Goal: Information Seeking & Learning: Compare options

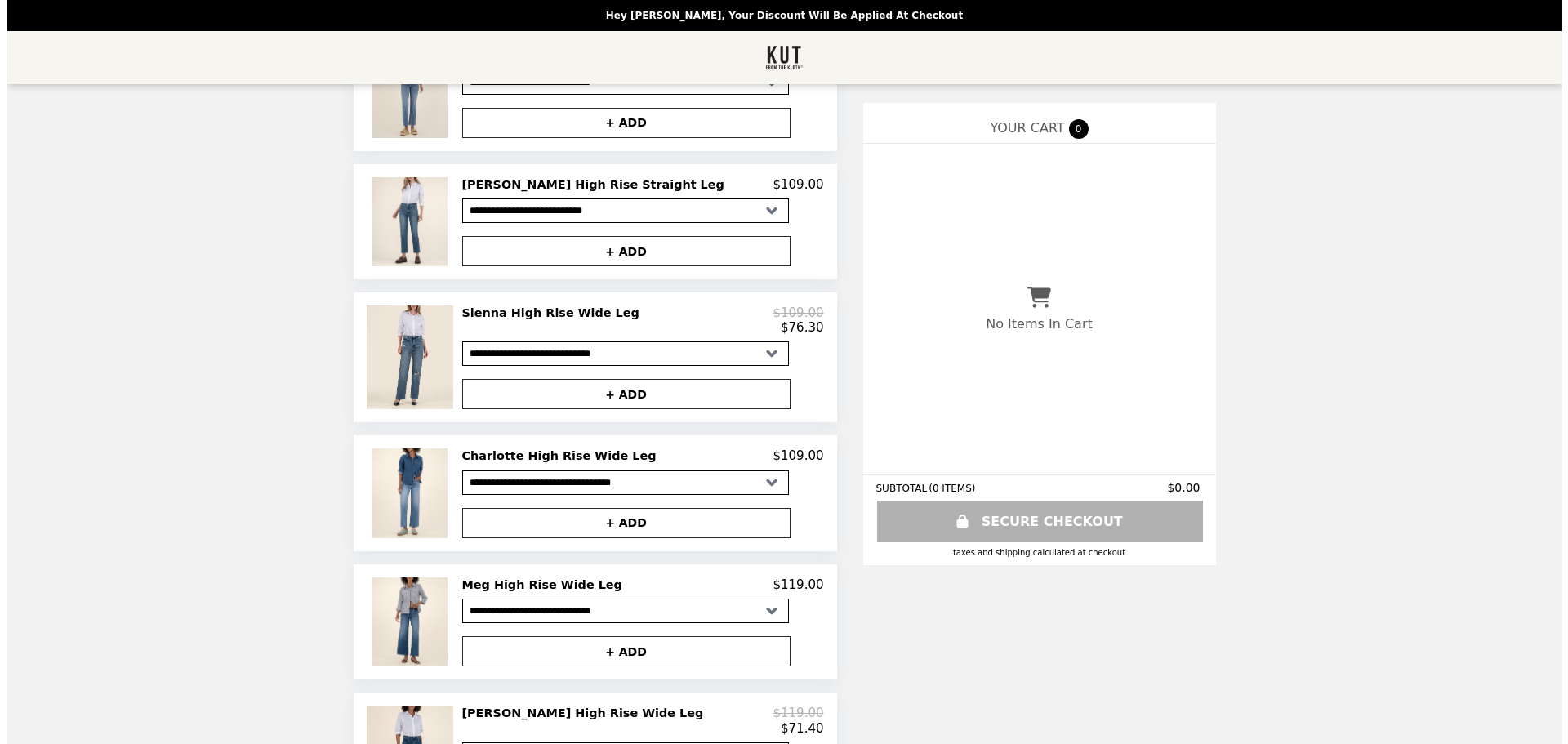
scroll to position [225, 0]
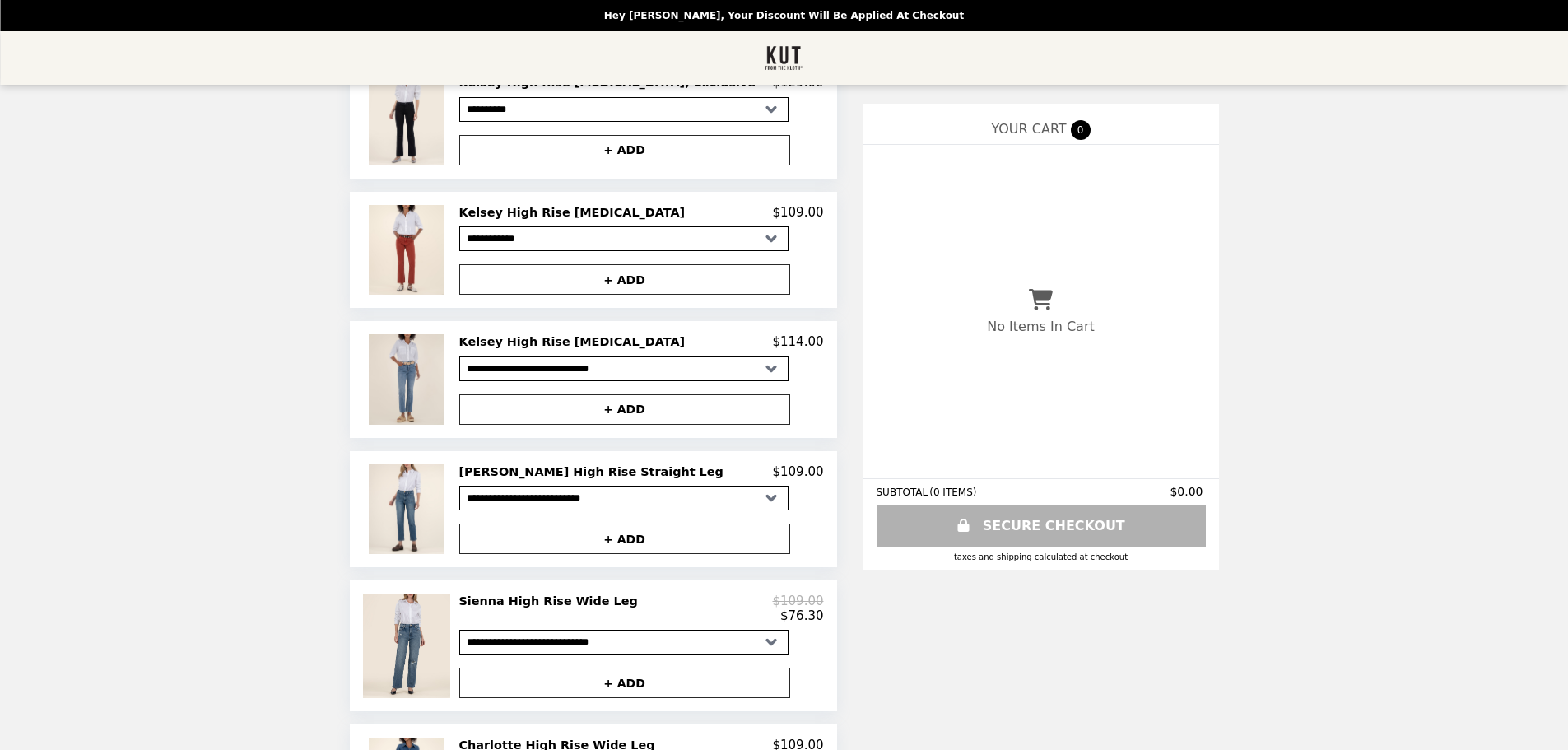
click at [555, 381] on select "**********" at bounding box center [624, 369] width 330 height 25
select select "**********"
click at [492, 365] on select "**********" at bounding box center [624, 369] width 330 height 25
click at [440, 395] on img at bounding box center [407, 379] width 79 height 90
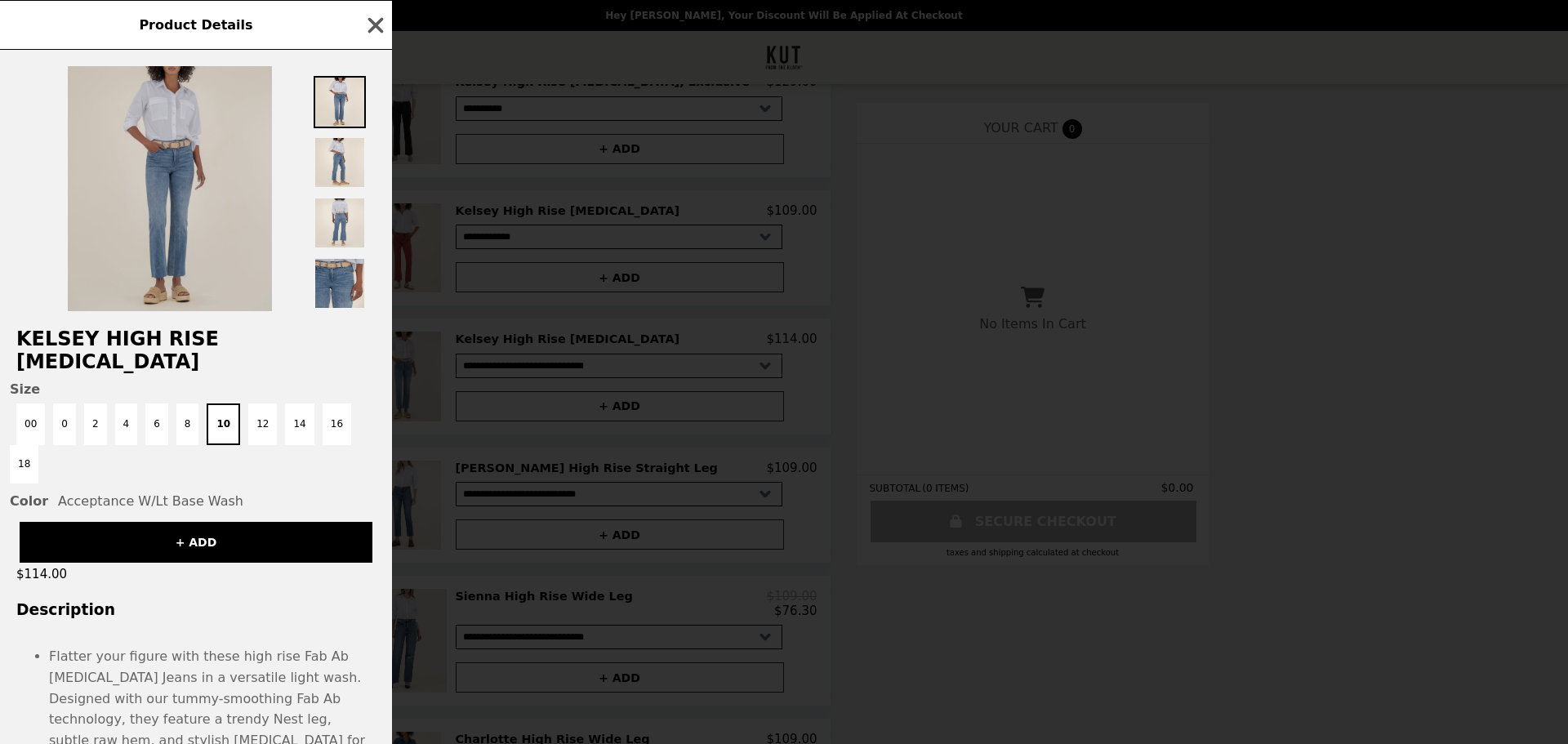
click at [224, 211] on img at bounding box center [169, 188] width 204 height 245
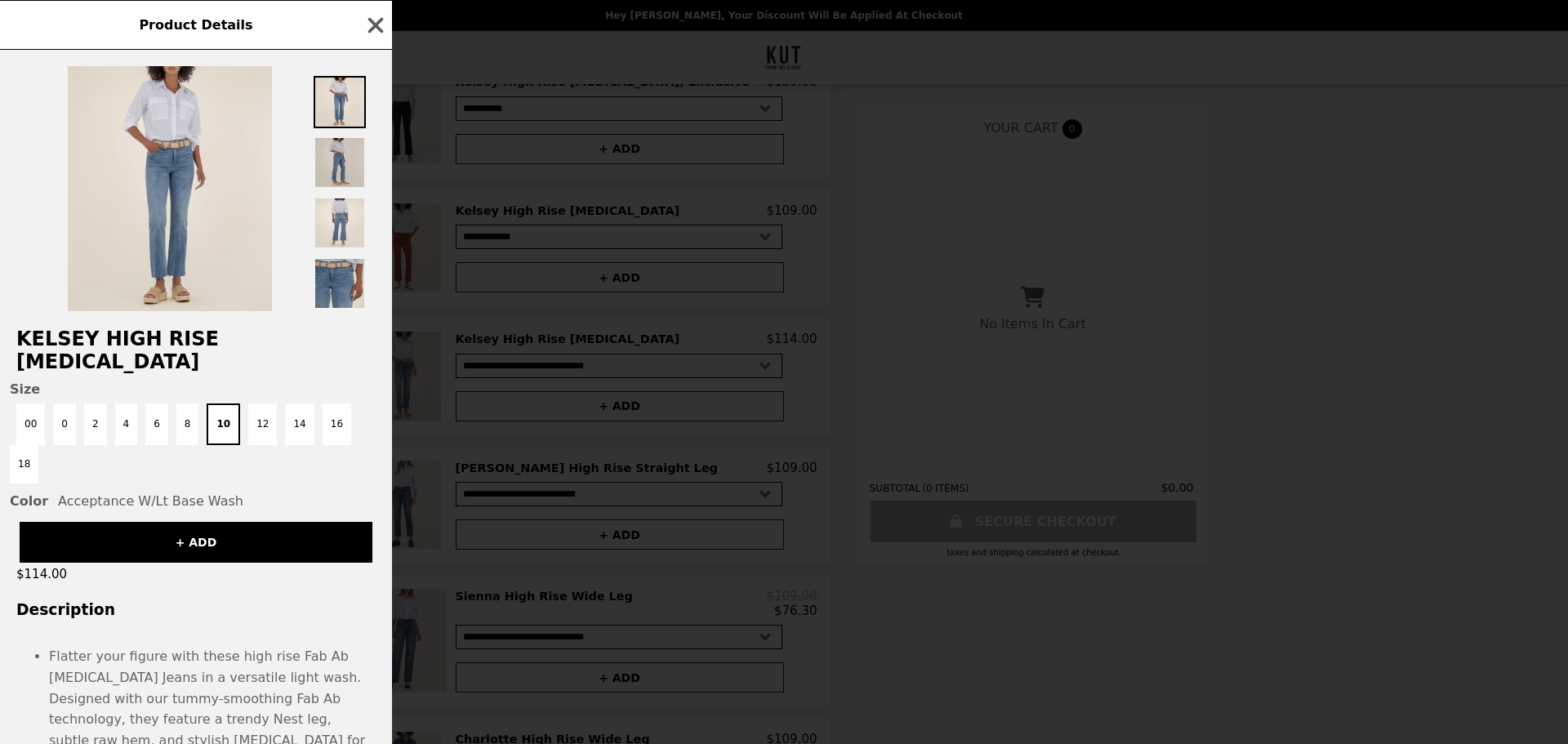
click at [344, 160] on img at bounding box center [339, 162] width 53 height 53
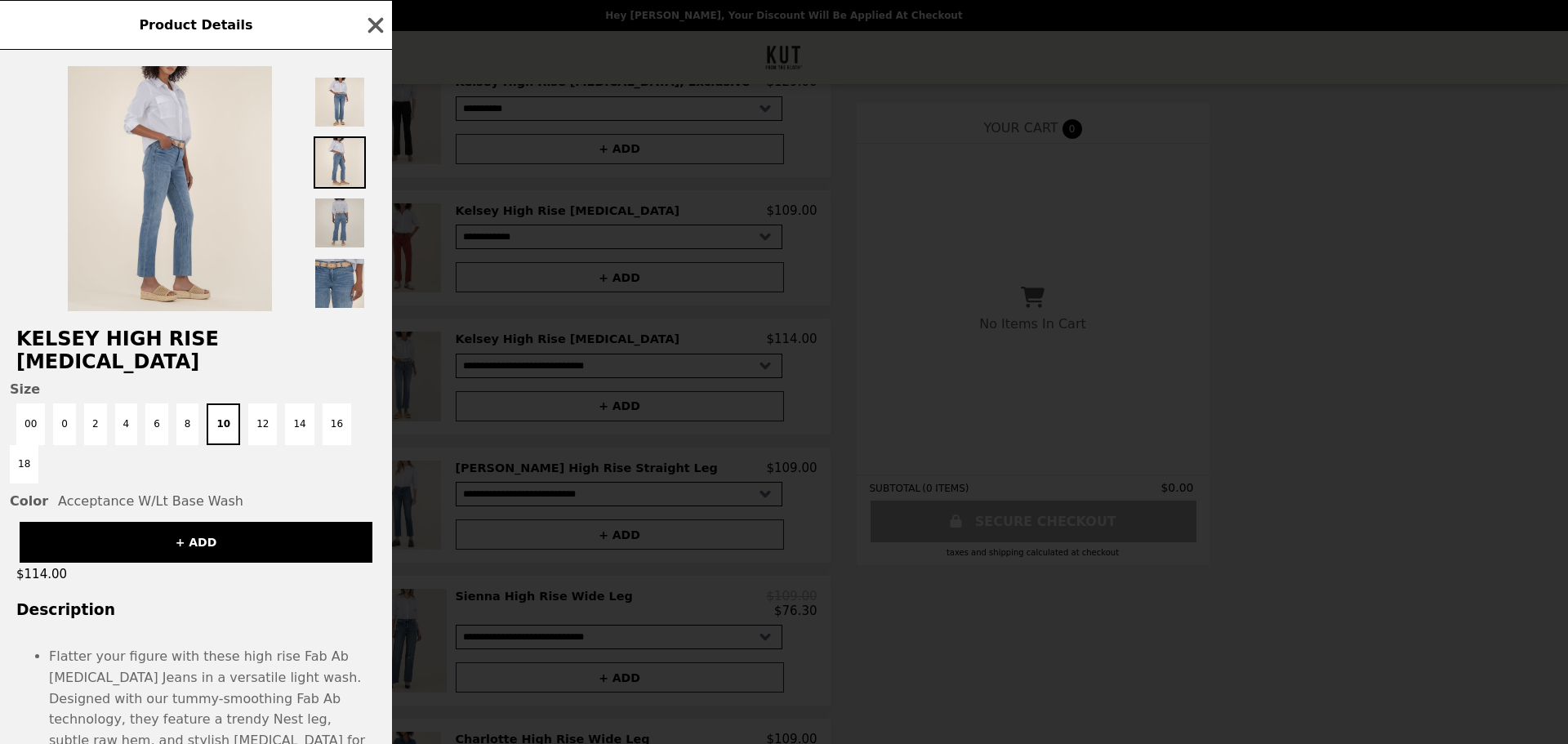
click at [338, 223] on img at bounding box center [339, 223] width 53 height 53
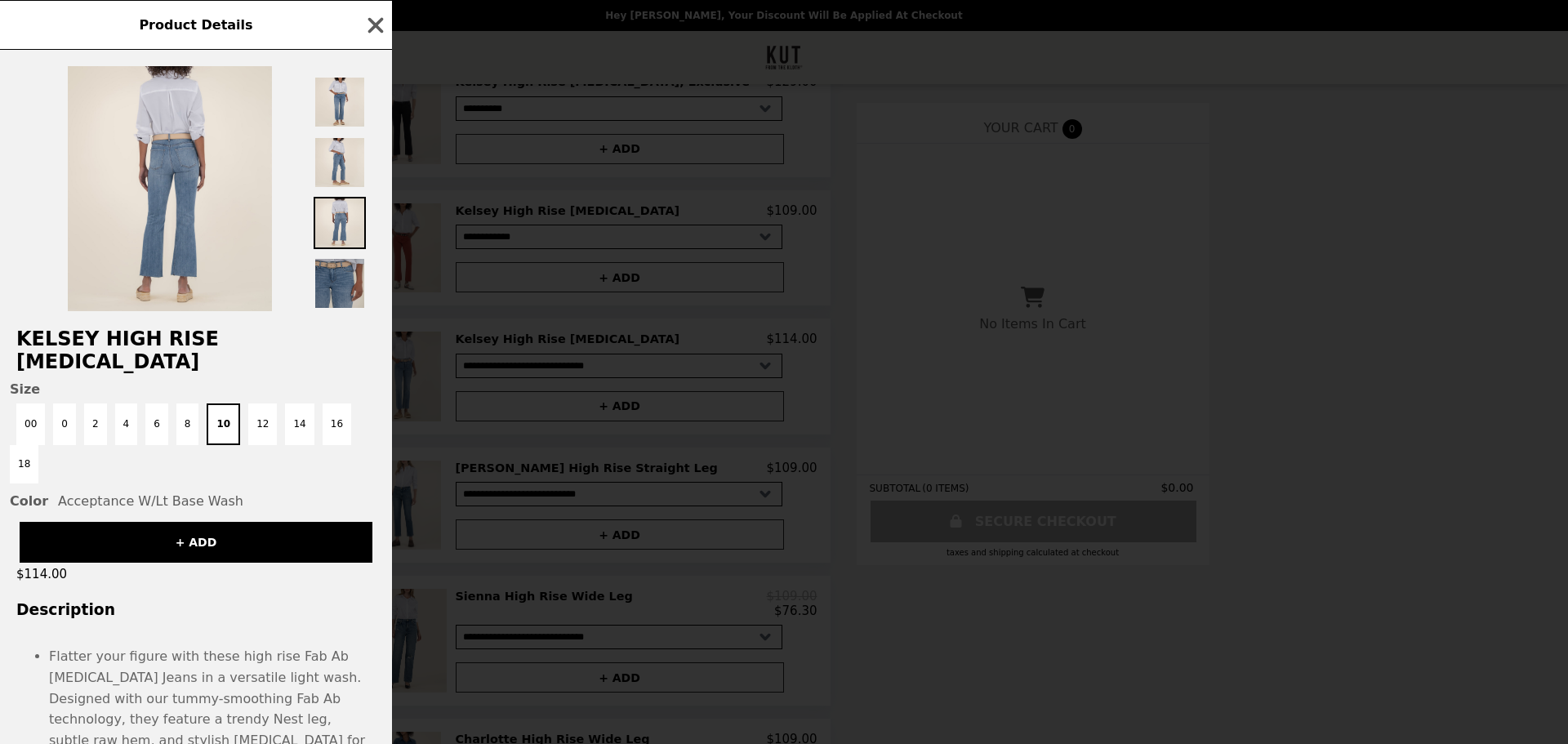
click at [337, 291] on img at bounding box center [339, 283] width 53 height 53
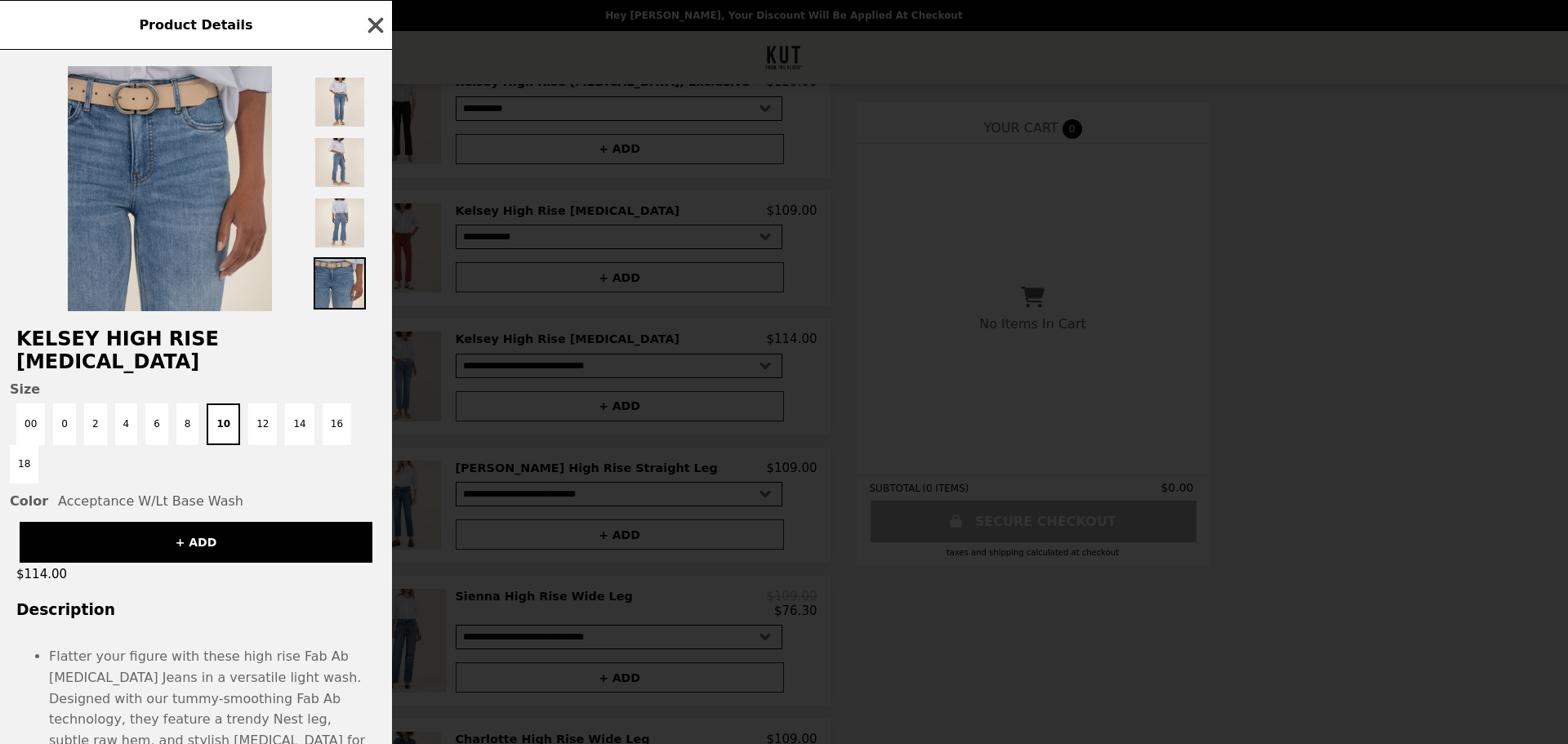
click at [371, 20] on icon "button" at bounding box center [377, 25] width 16 height 16
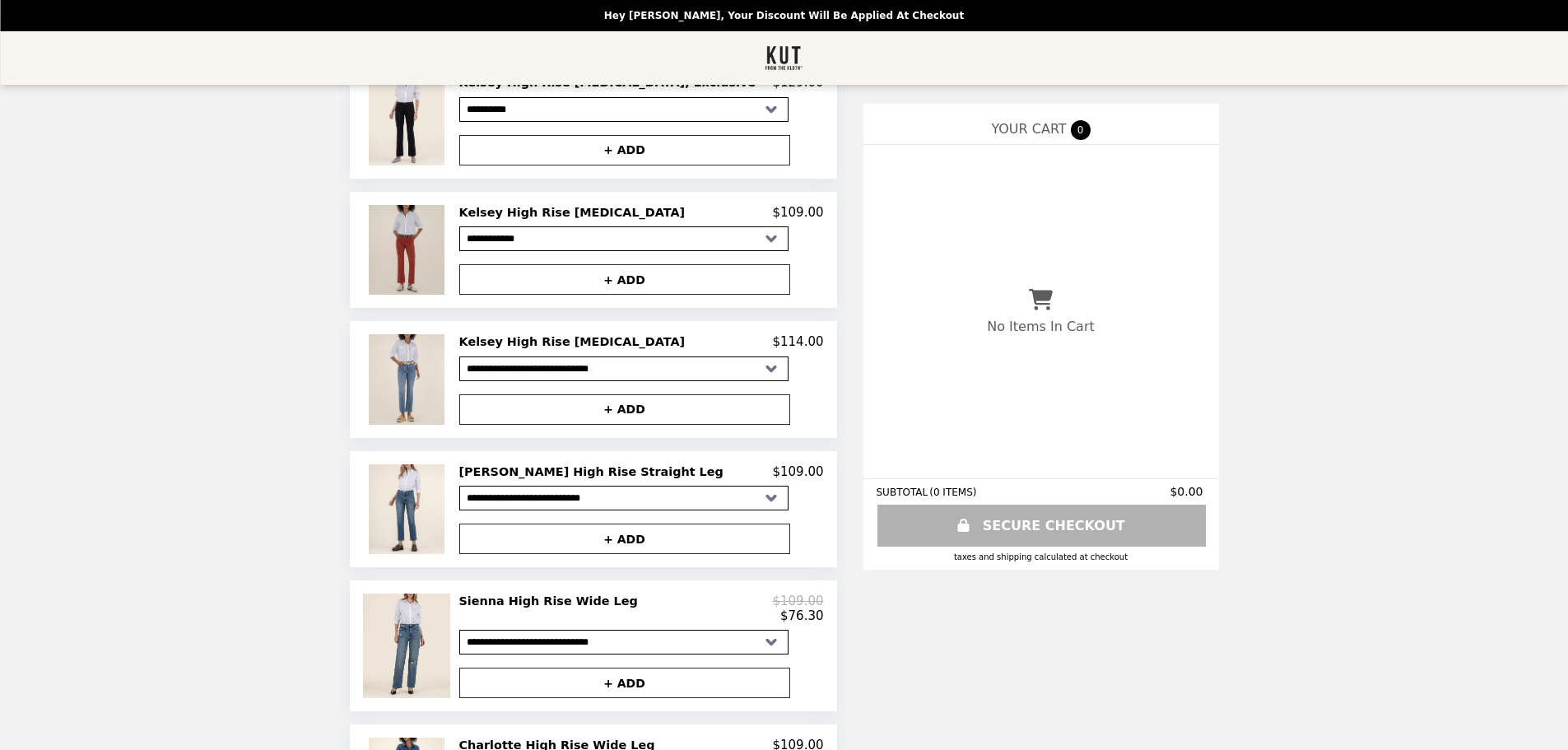
click at [446, 277] on img at bounding box center [407, 250] width 79 height 90
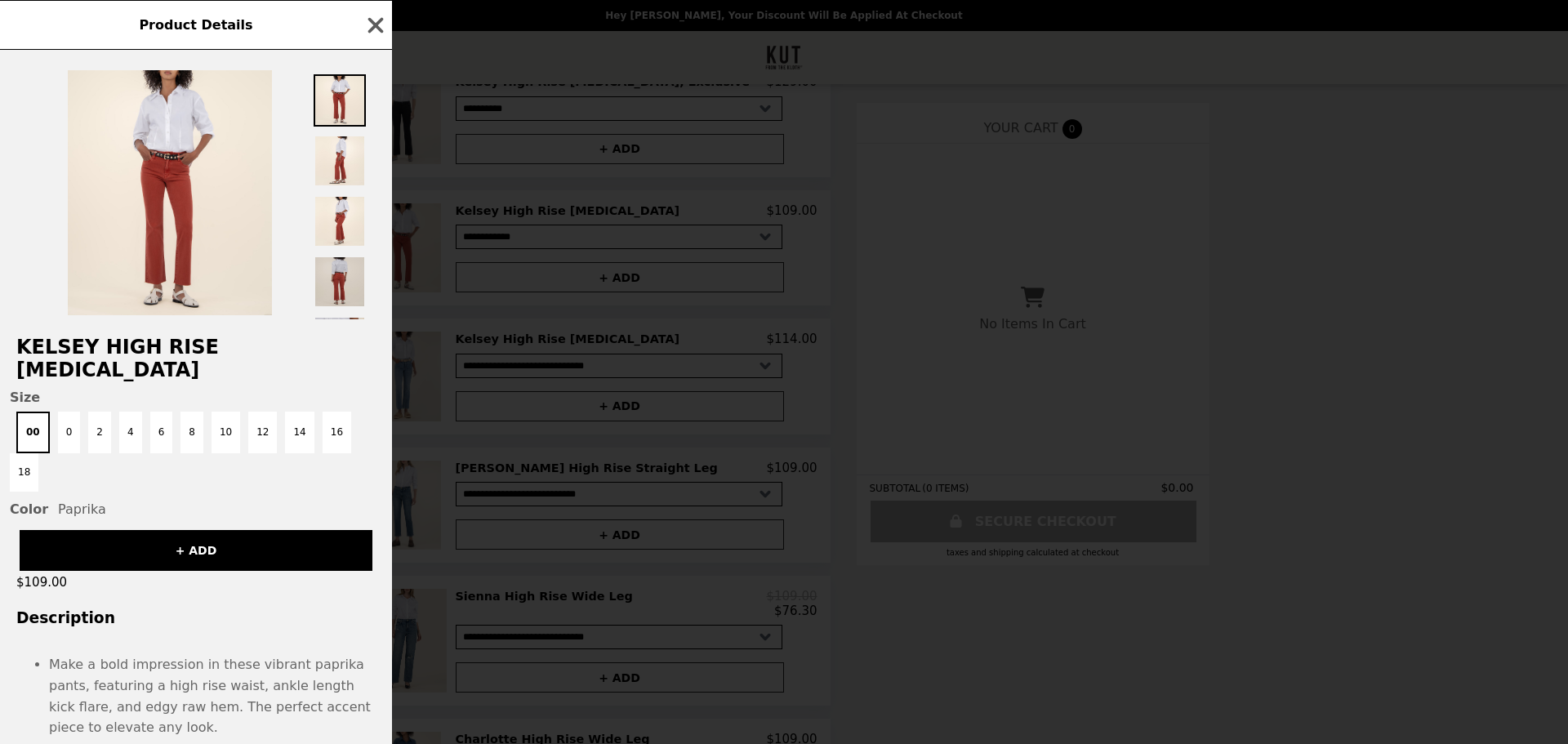
click at [355, 263] on img at bounding box center [339, 281] width 53 height 53
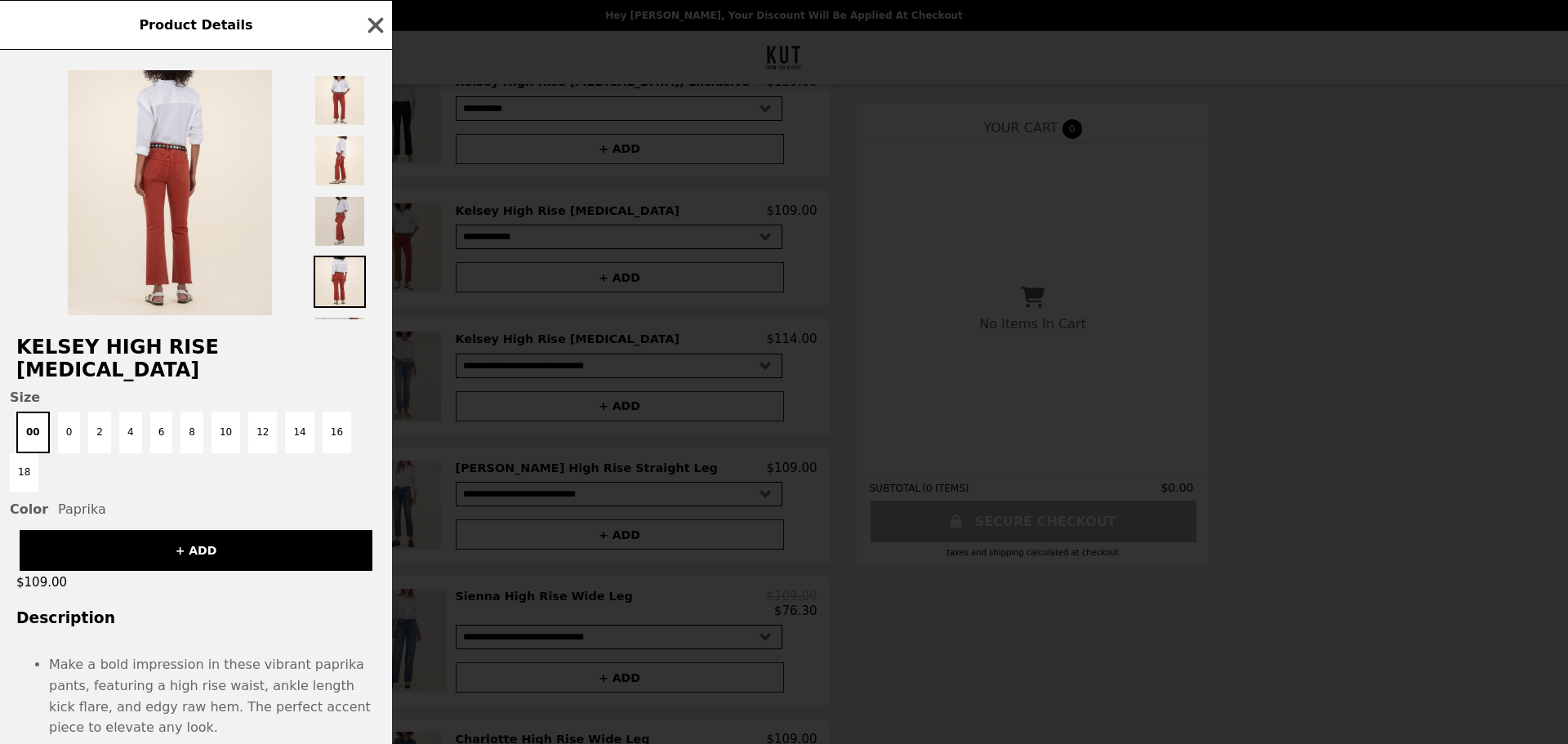
click at [349, 226] on img at bounding box center [339, 221] width 53 height 53
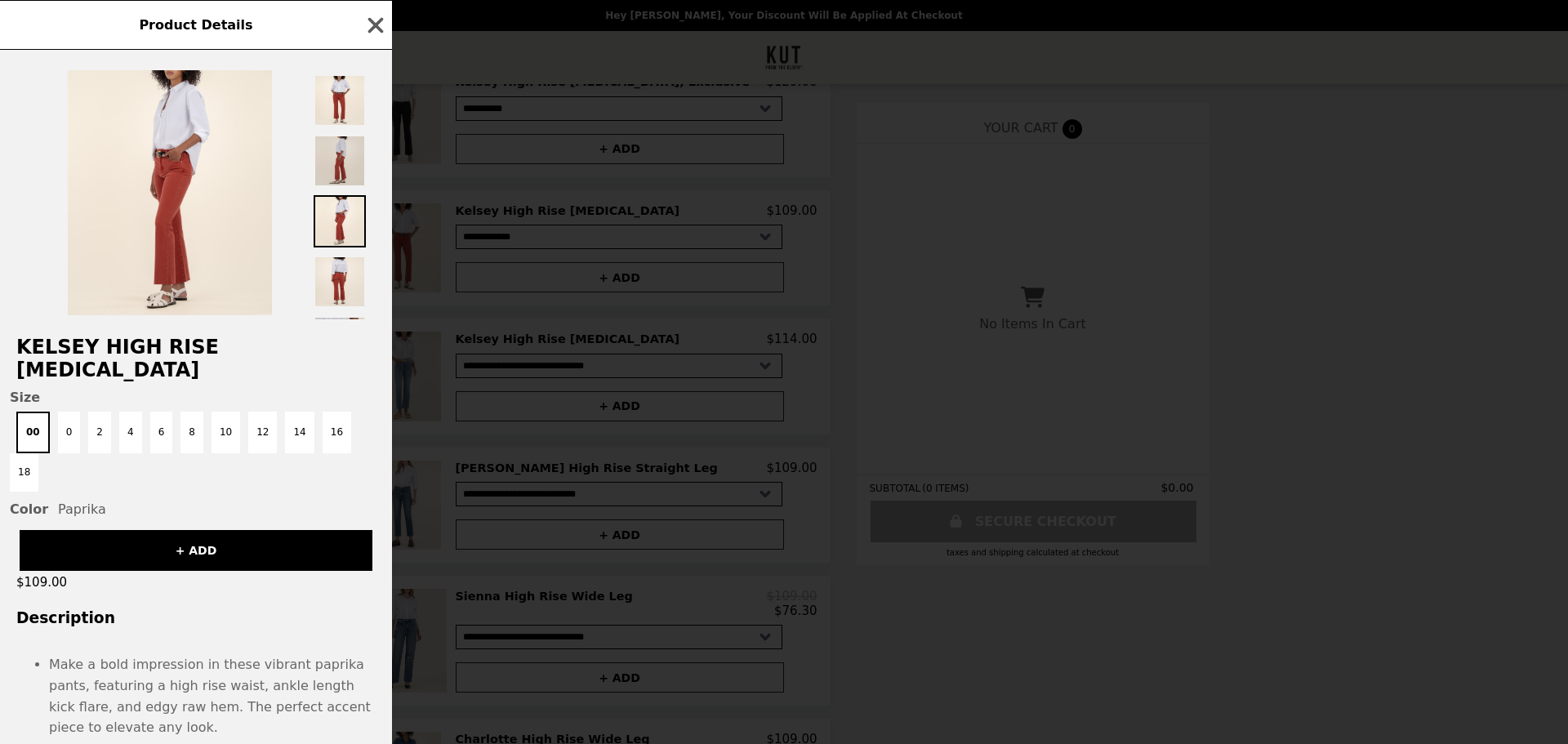
click at [341, 169] on img at bounding box center [339, 160] width 53 height 53
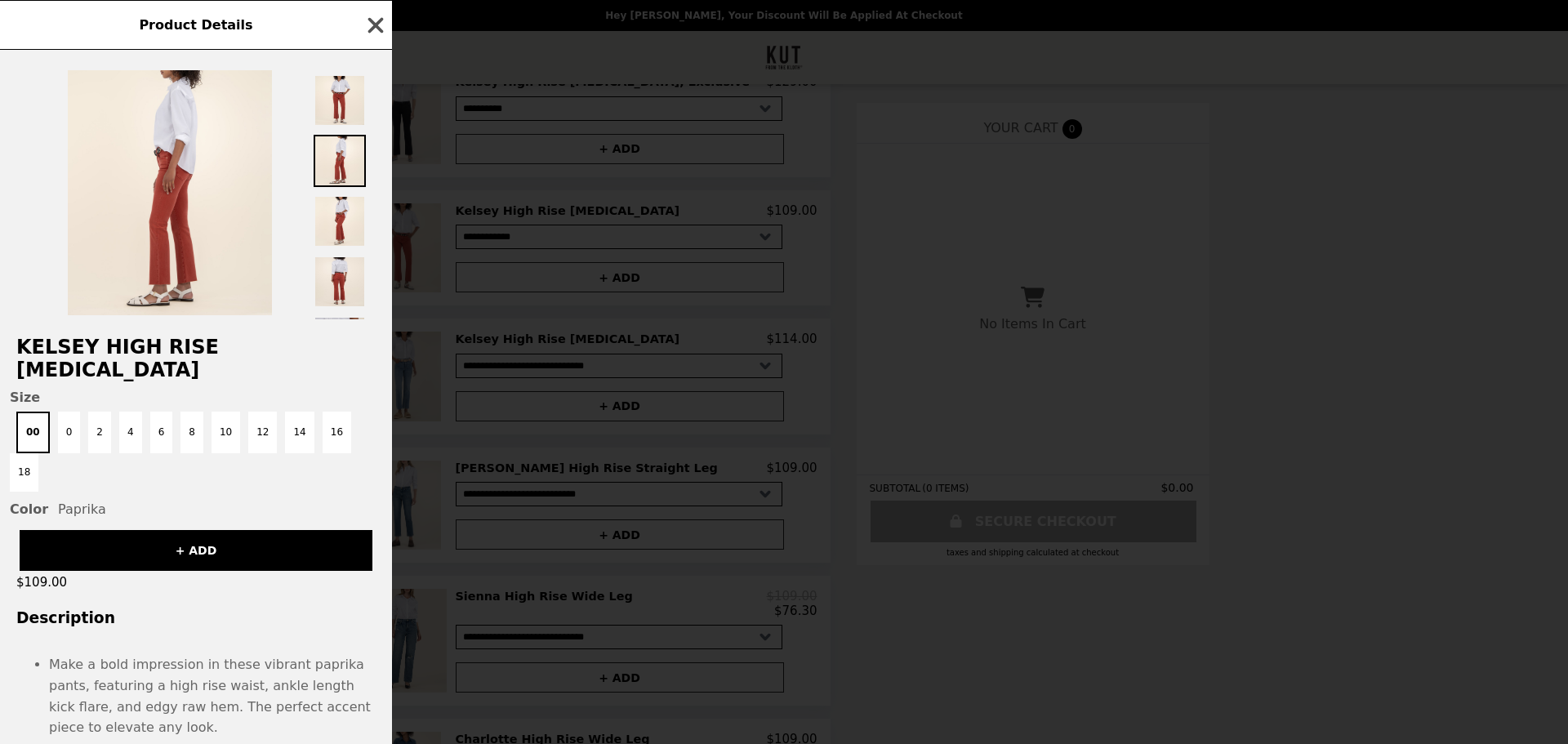
click at [370, 23] on icon "button" at bounding box center [376, 25] width 25 height 25
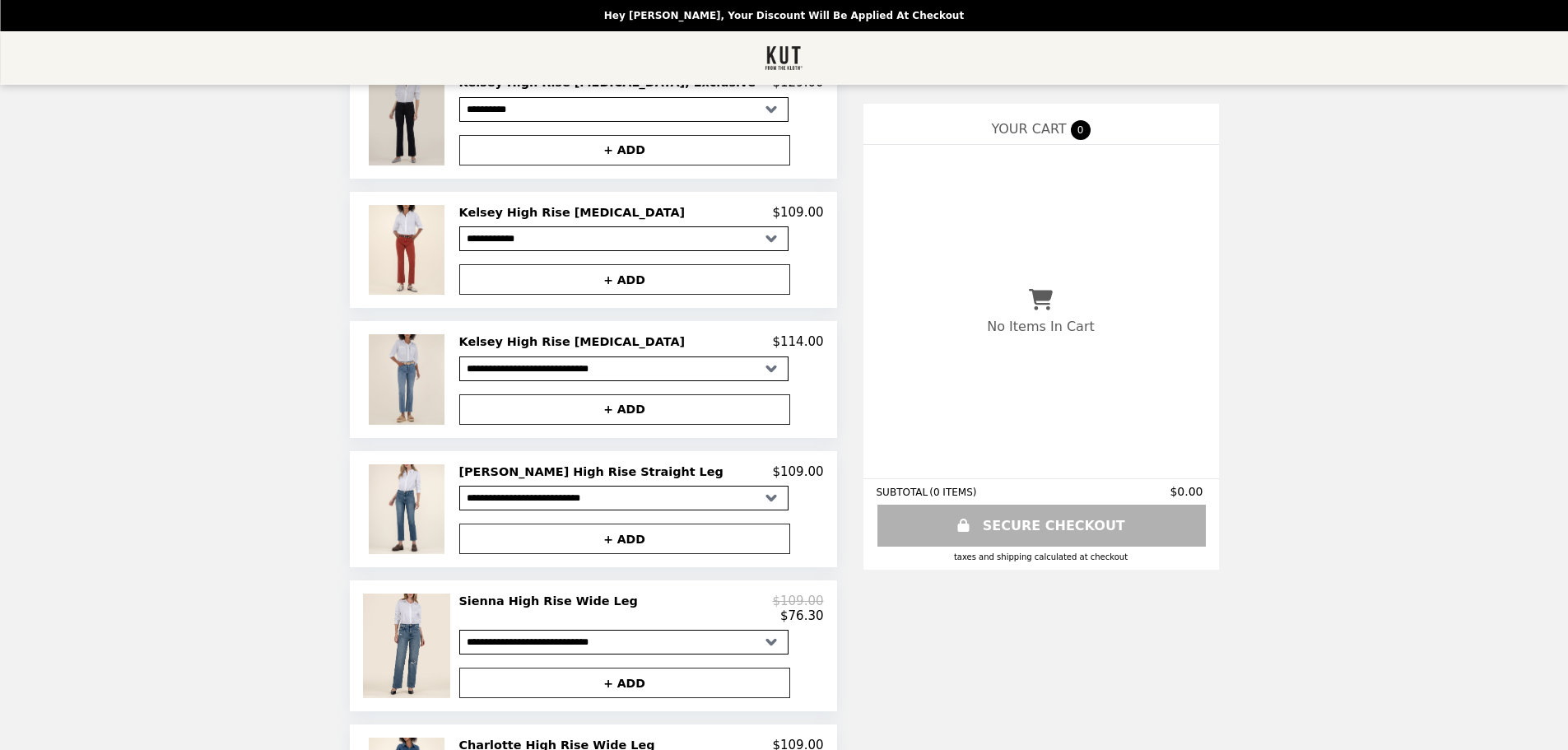
click at [428, 146] on img at bounding box center [407, 120] width 79 height 90
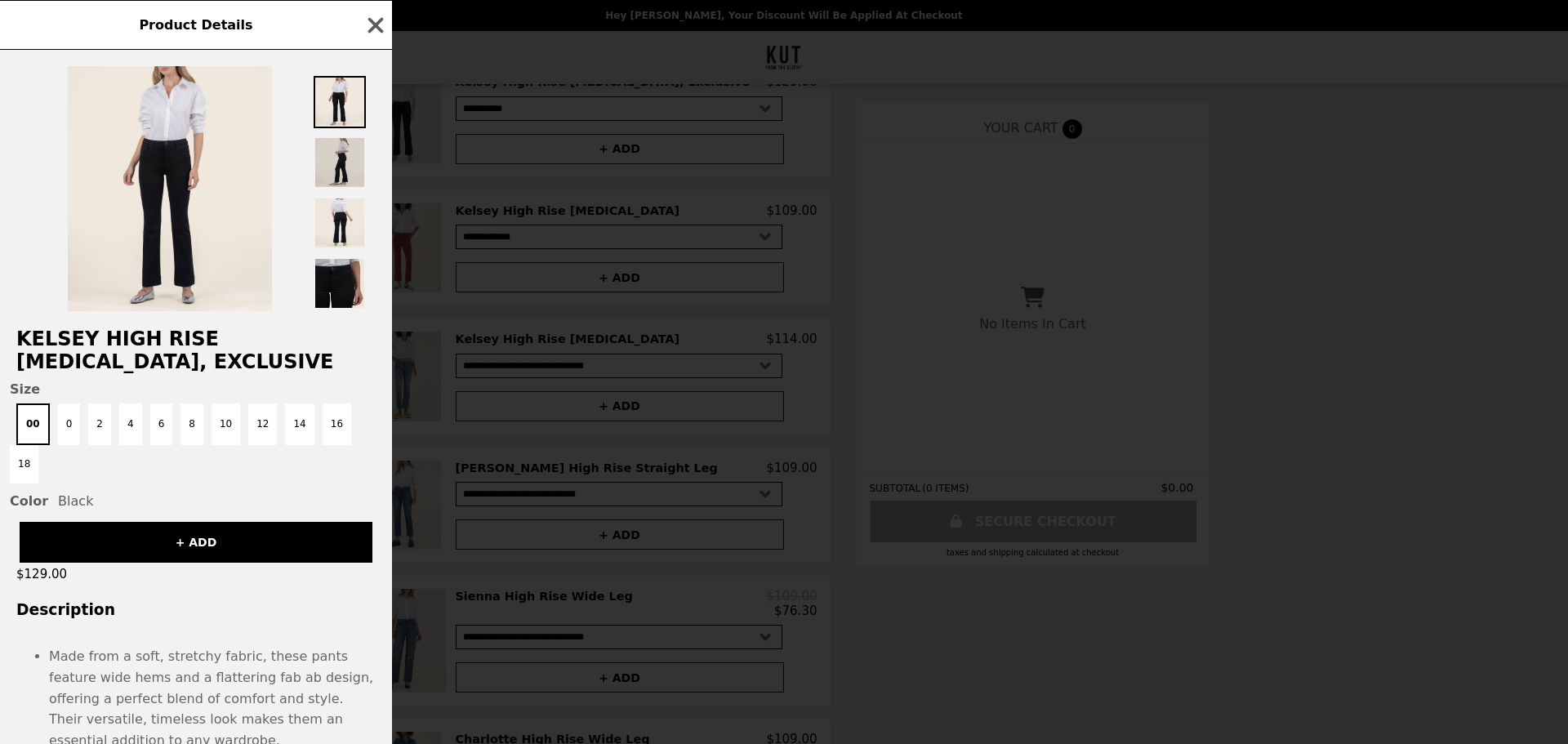
click at [343, 174] on img at bounding box center [339, 162] width 53 height 53
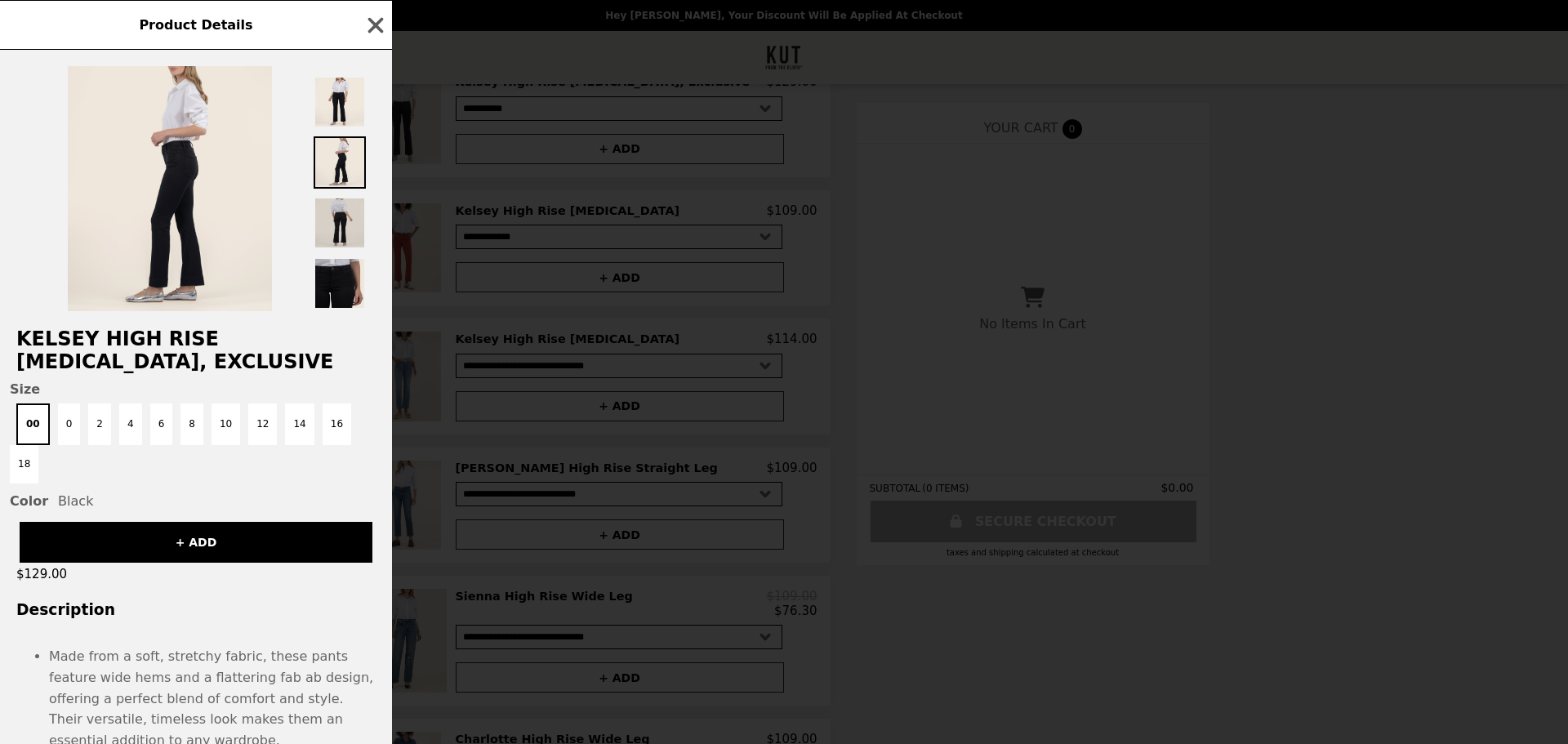
click at [342, 214] on img at bounding box center [339, 223] width 53 height 53
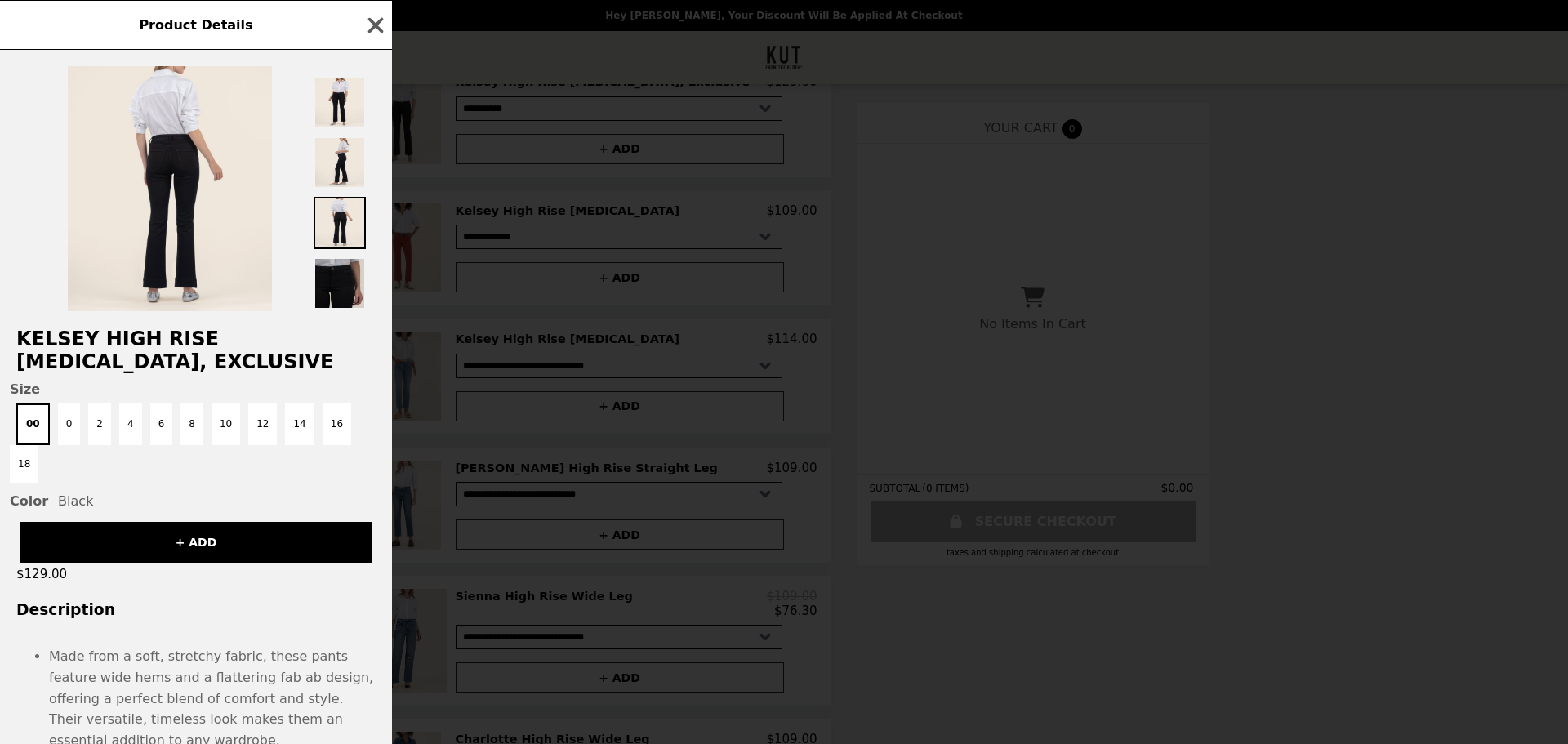
click at [340, 281] on img at bounding box center [339, 283] width 53 height 53
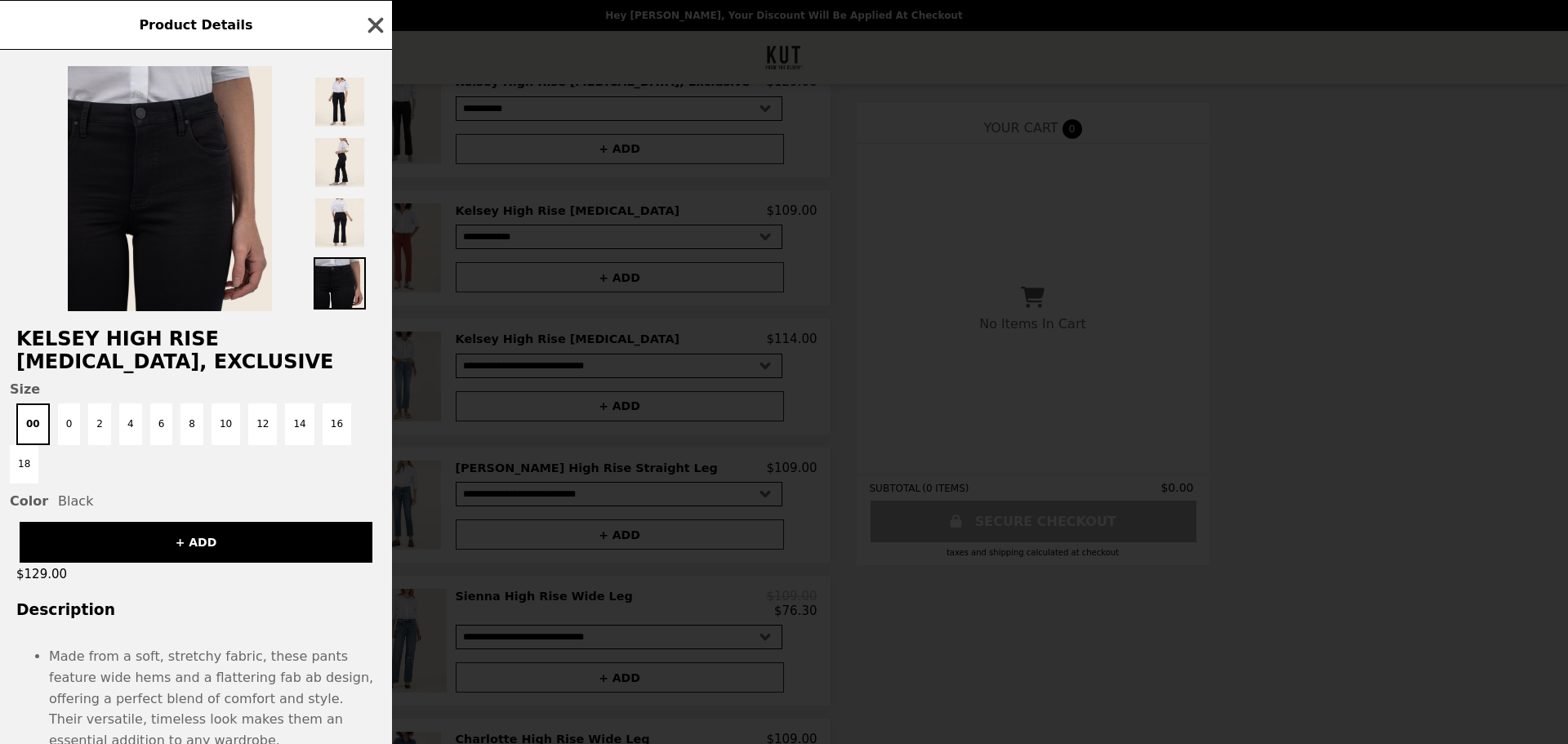
click at [379, 24] on icon "button" at bounding box center [377, 25] width 16 height 16
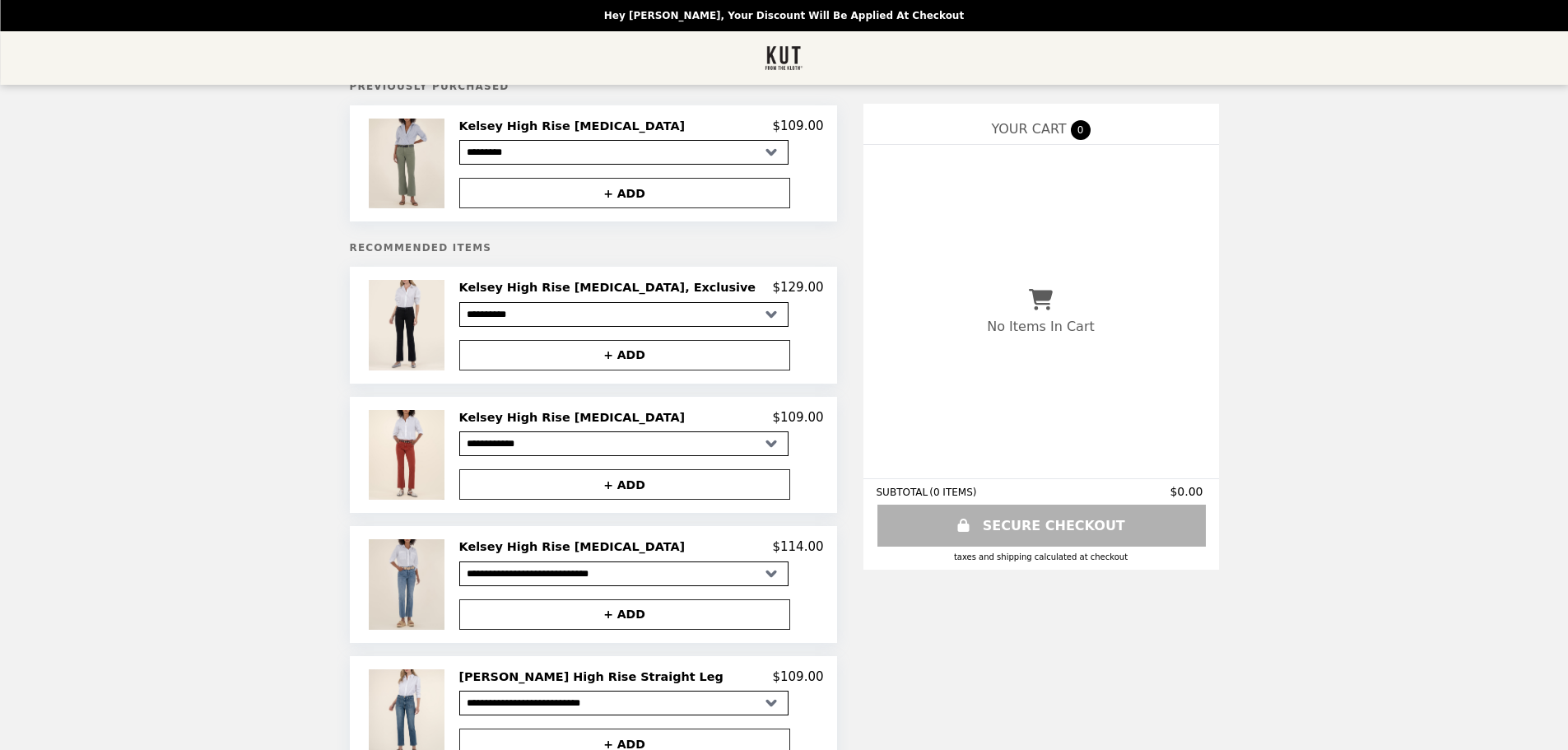
scroll to position [0, 0]
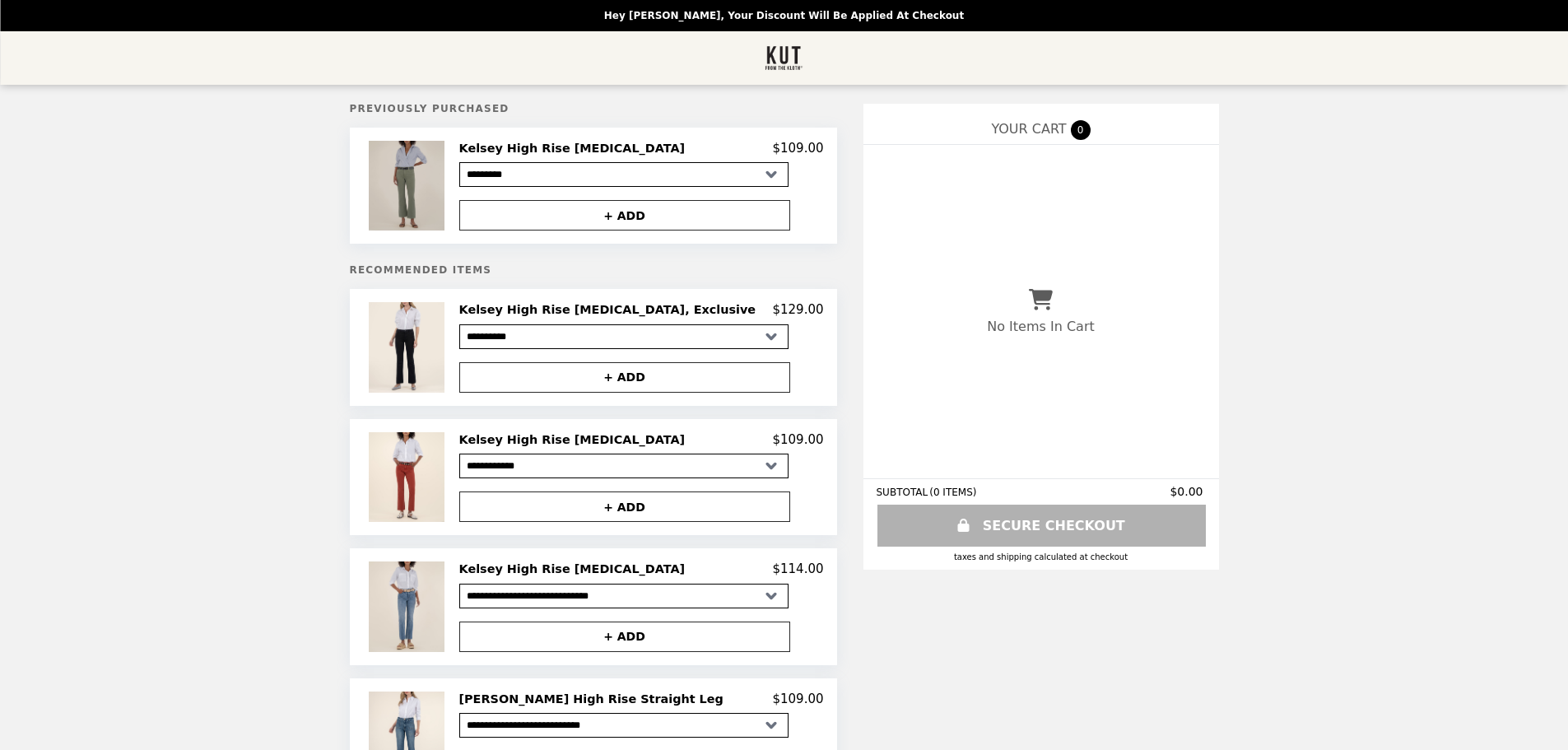
click at [447, 204] on img at bounding box center [407, 186] width 79 height 90
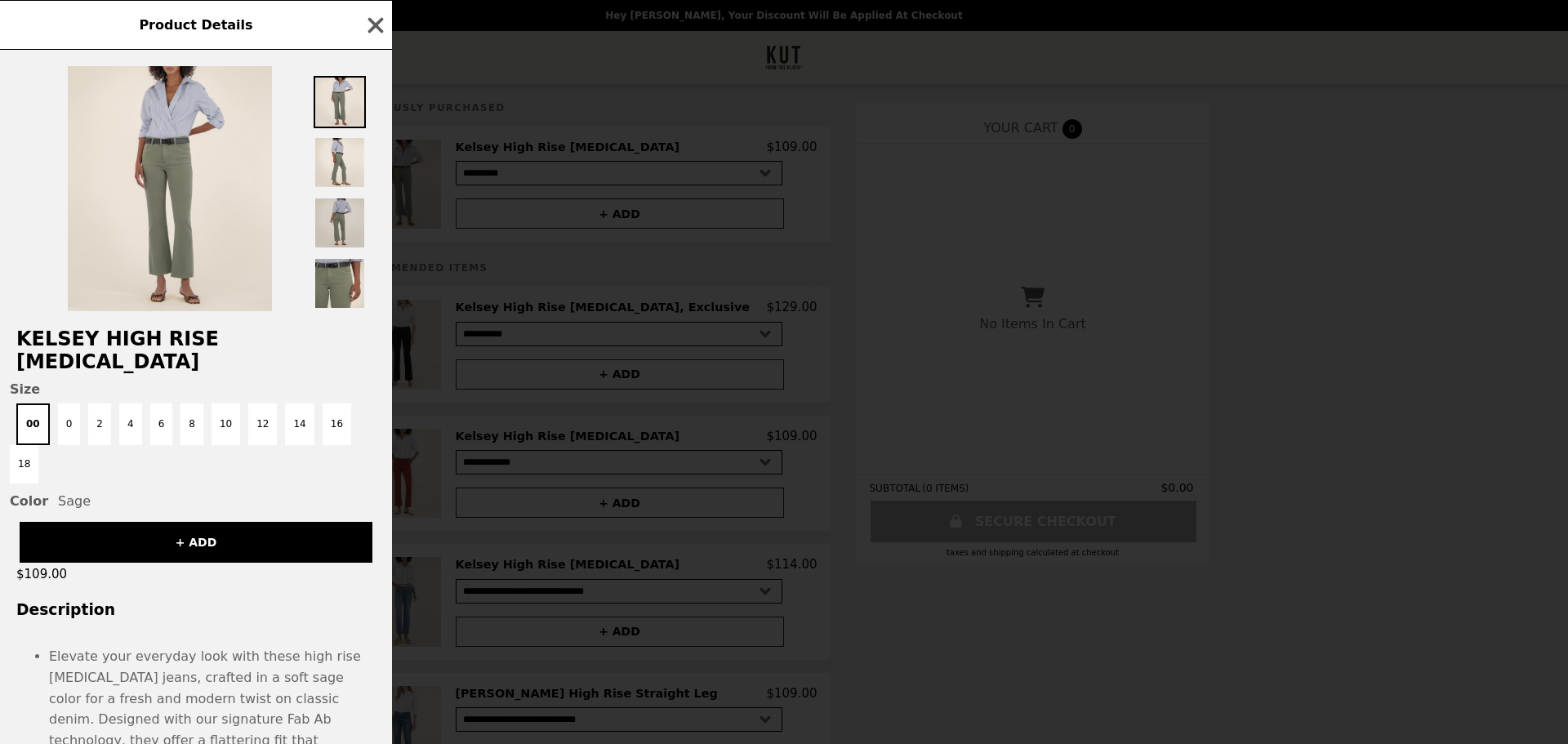
click at [332, 216] on img at bounding box center [339, 223] width 53 height 53
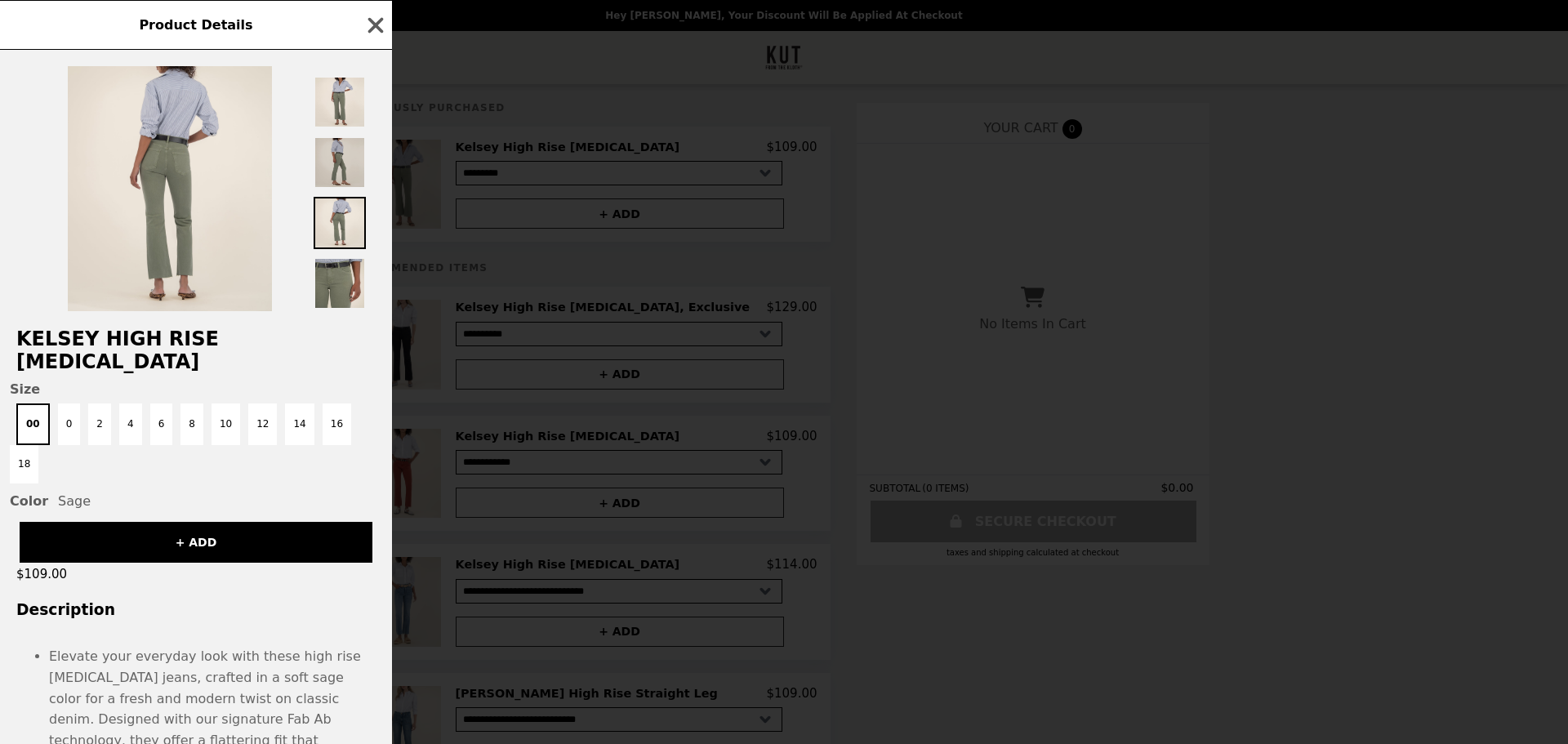
click at [330, 164] on img at bounding box center [339, 162] width 53 height 53
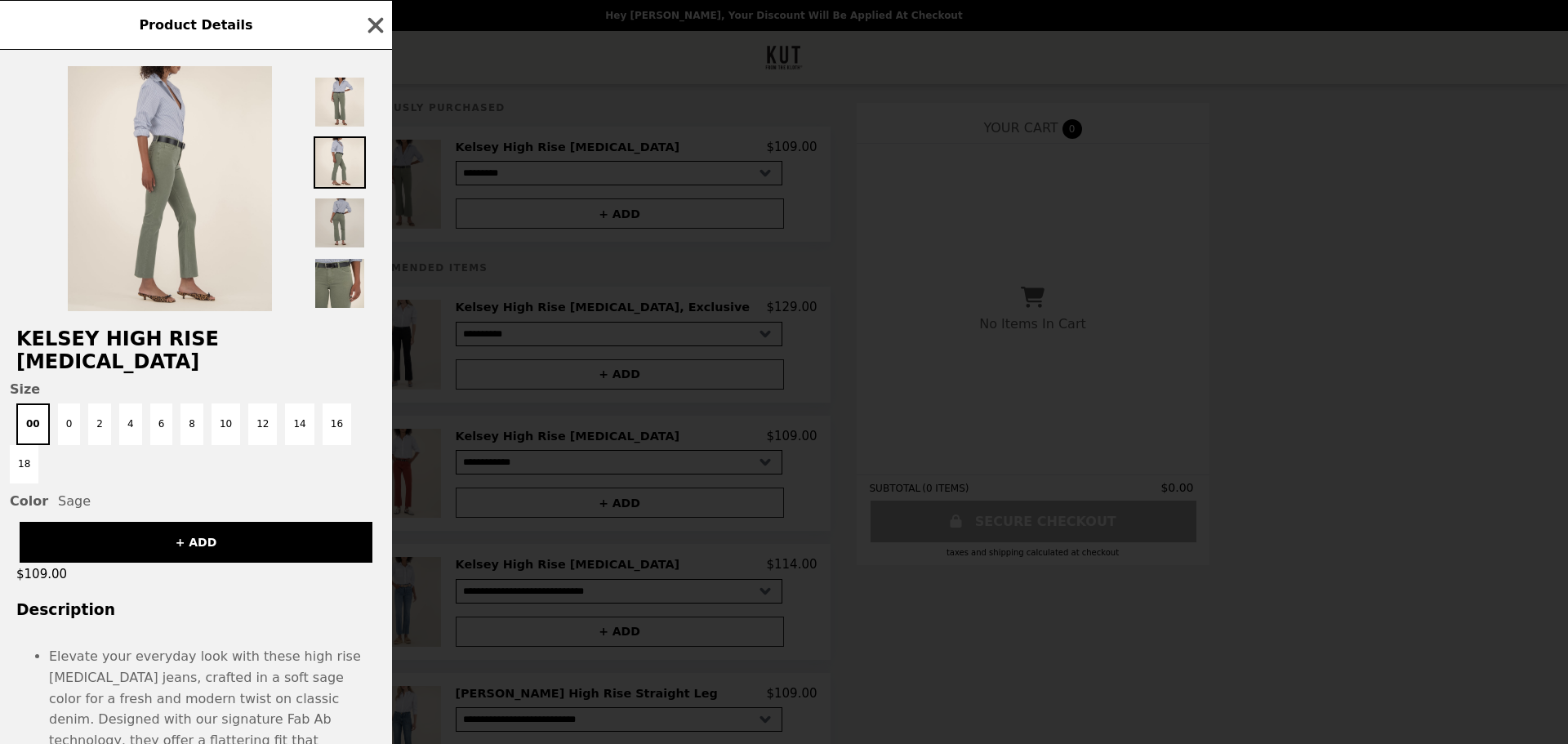
click at [324, 218] on img at bounding box center [339, 223] width 53 height 53
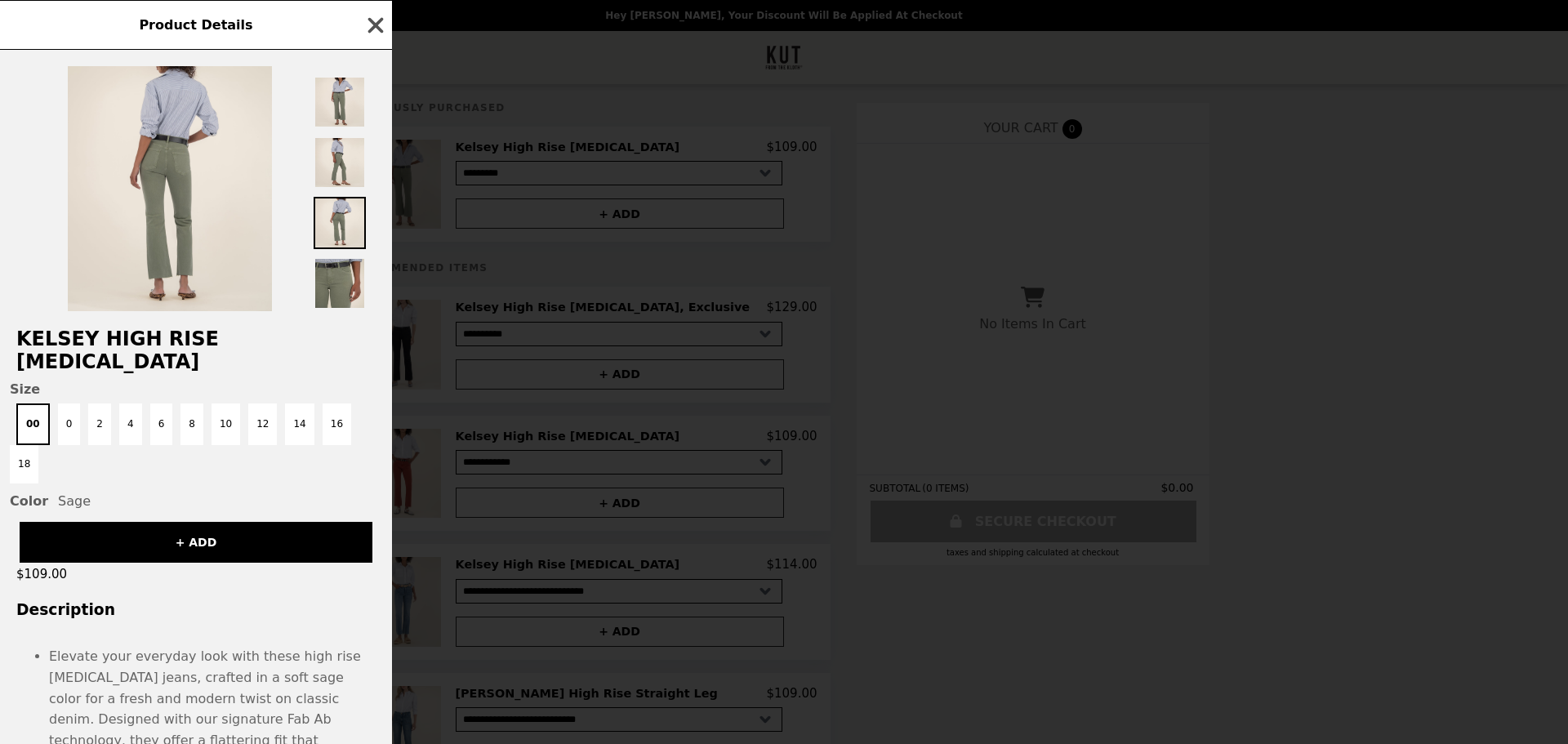
click at [375, 14] on icon "button" at bounding box center [376, 25] width 25 height 25
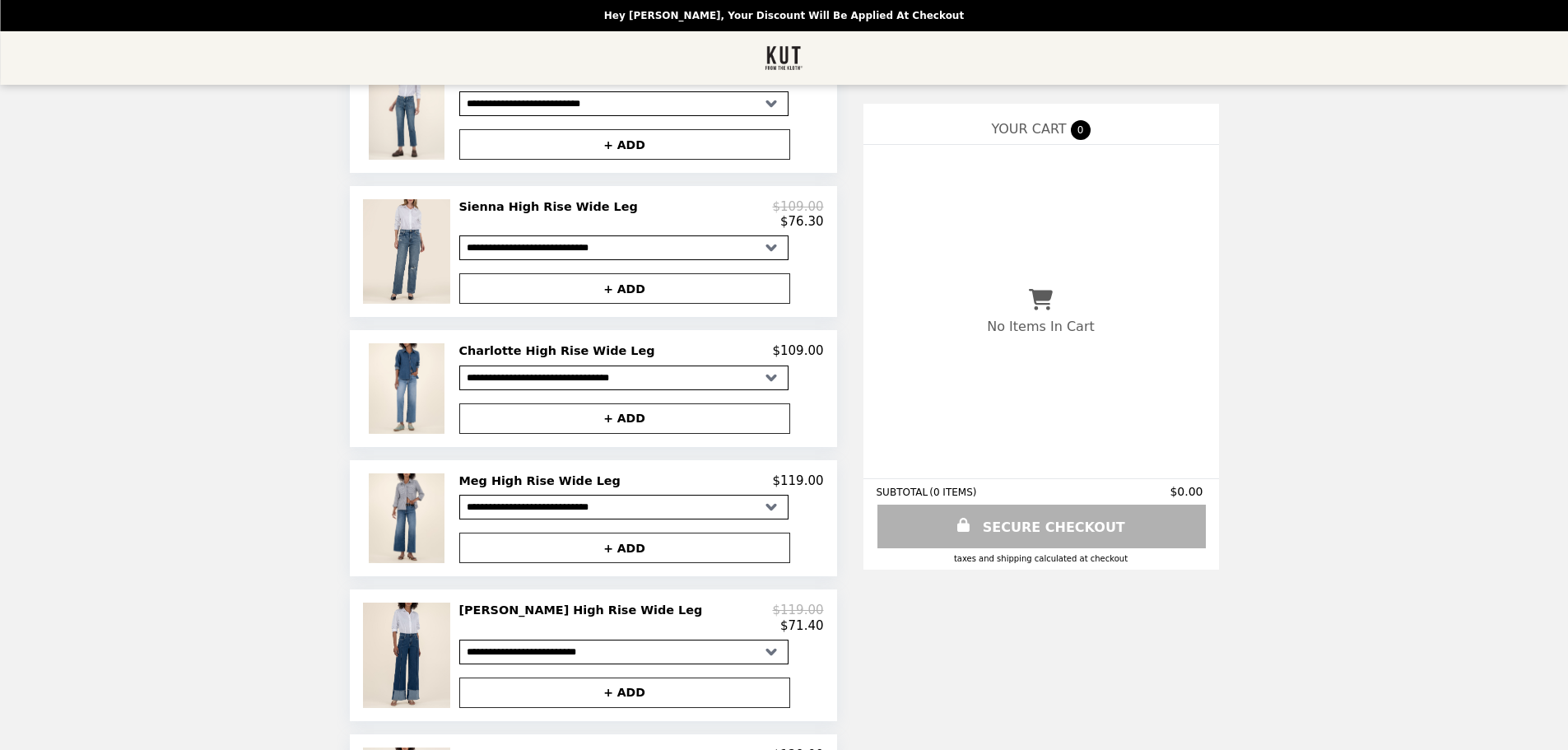
scroll to position [310, 0]
